Goal: Task Accomplishment & Management: Manage account settings

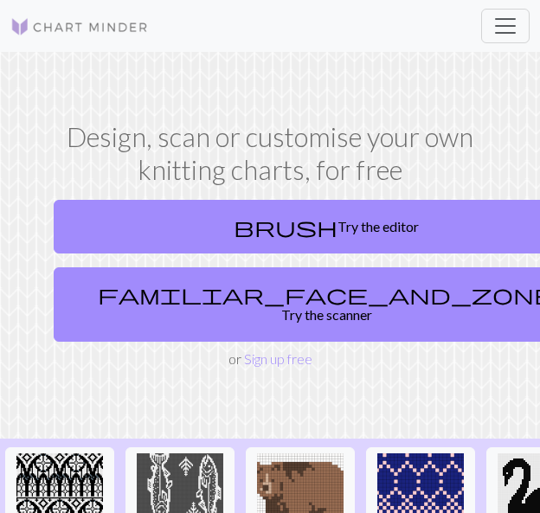
click at [512, 34] on span "Toggle navigation" at bounding box center [505, 26] width 26 height 26
click at [495, 36] on span "Toggle navigation" at bounding box center [505, 26] width 26 height 26
click at [519, 25] on button "Toggle navigation" at bounding box center [505, 26] width 48 height 35
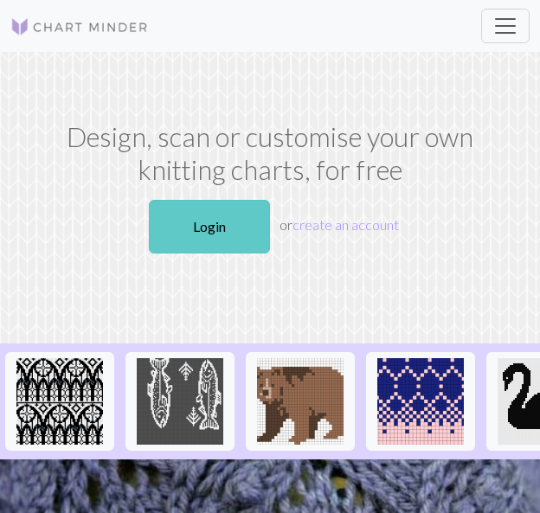
click at [189, 227] on link "Login" at bounding box center [209, 227] width 121 height 54
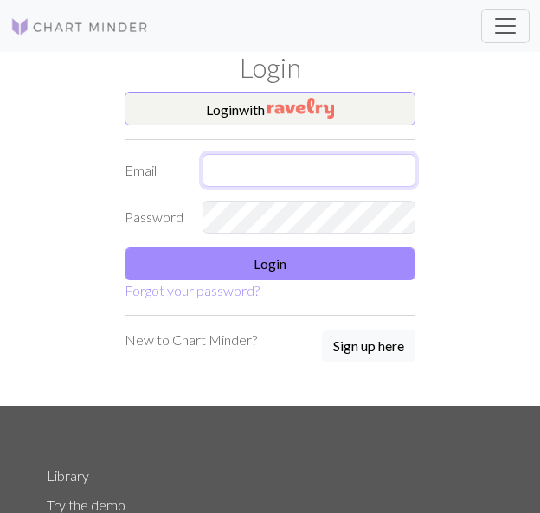
type input "lilyann.Jarvis@Outlook.com"
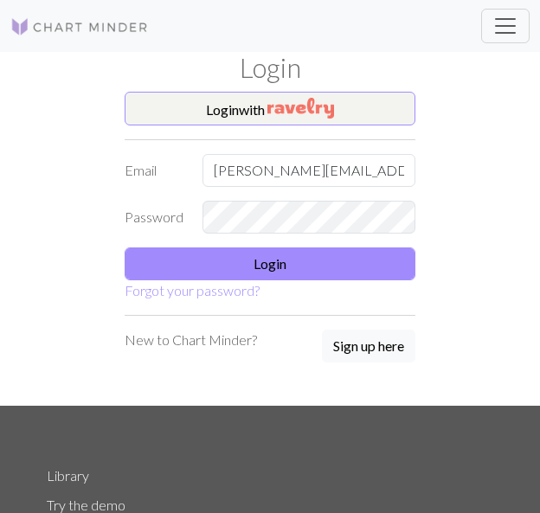
drag, startPoint x: 0, startPoint y: 0, endPoint x: 260, endPoint y: 175, distance: 313.7
click at [260, 175] on input "lilyann.Jarvis@Outlook.com" at bounding box center [308, 170] width 213 height 33
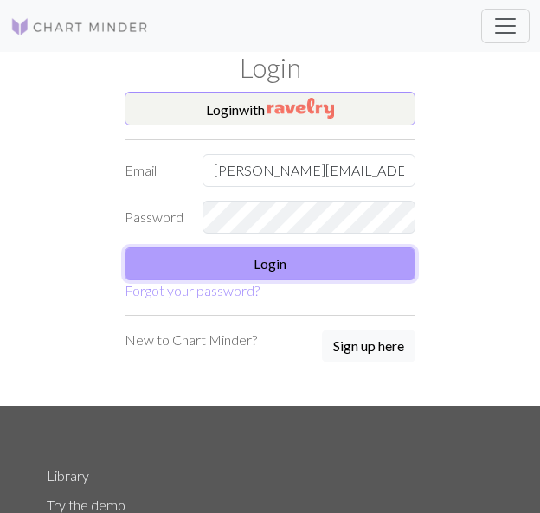
click at [242, 269] on button "Login" at bounding box center [270, 263] width 291 height 33
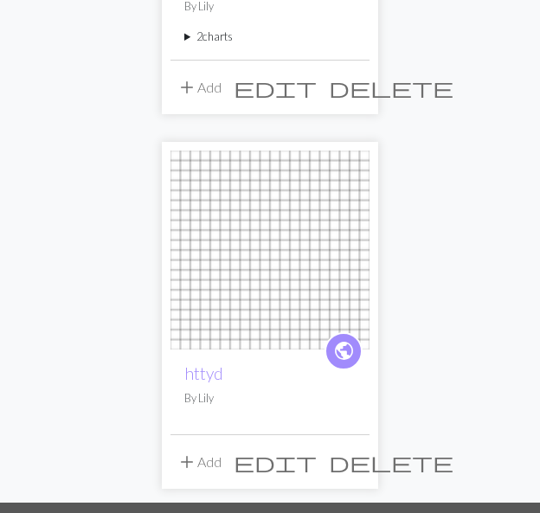
scroll to position [435, 0]
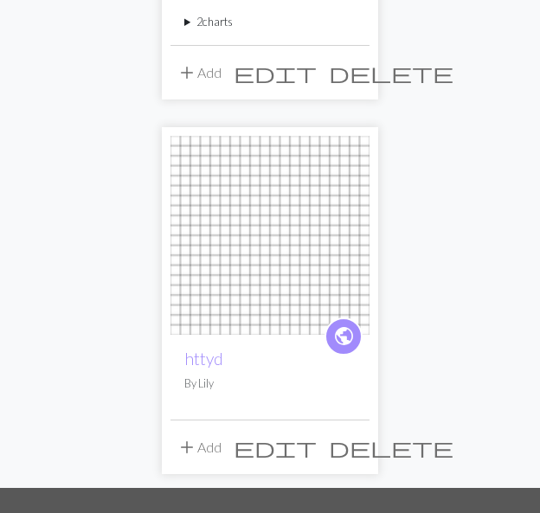
click at [281, 267] on img at bounding box center [269, 235] width 199 height 199
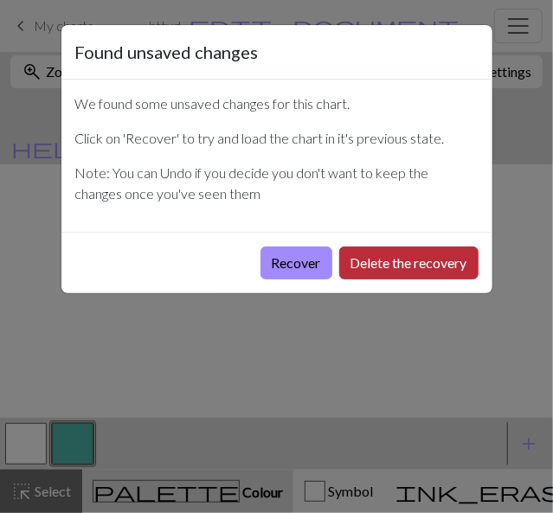
click at [404, 269] on button "Delete the recovery" at bounding box center [408, 263] width 139 height 33
